Goal: Find specific page/section: Find specific page/section

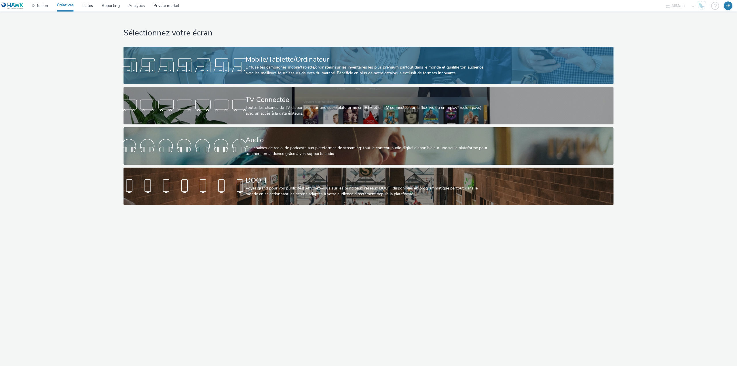
click at [279, 53] on div "Mobile/Tablette/Ordinateur Diffuse tes campagnes mobile/tablette/ordinateur sur…" at bounding box center [368, 65] width 244 height 37
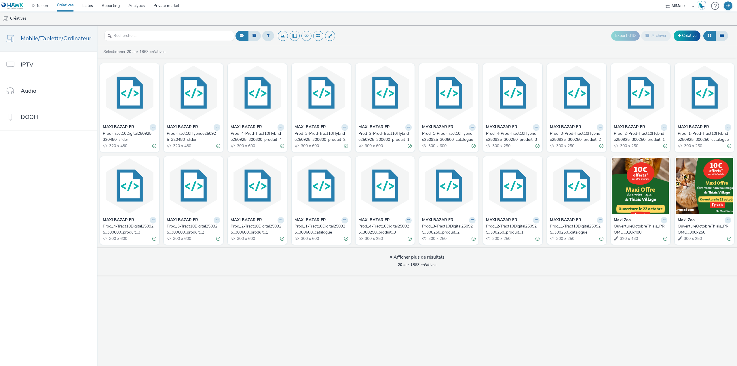
click at [560, 134] on div "Prod_3-Prod-Tract10Hybride250925_300250_produit_2" at bounding box center [575, 137] width 51 height 12
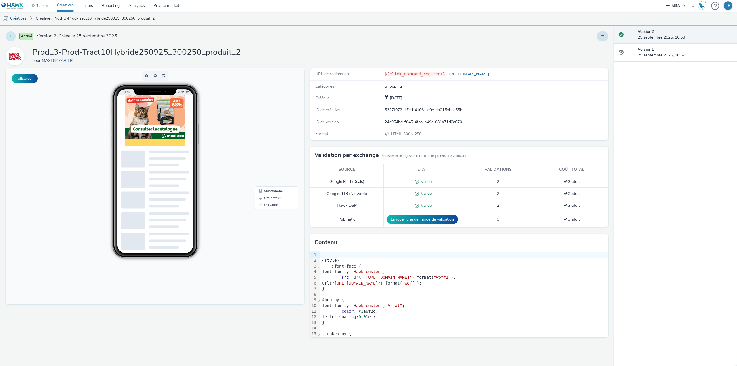
click at [12, 37] on button at bounding box center [11, 36] width 10 height 10
